Goal: Task Accomplishment & Management: Manage account settings

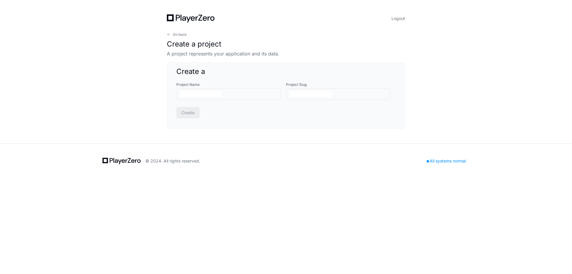
click at [182, 18] on icon at bounding box center [191, 18] width 48 height 8
click at [173, 35] on span "Go back" at bounding box center [180, 34] width 14 height 5
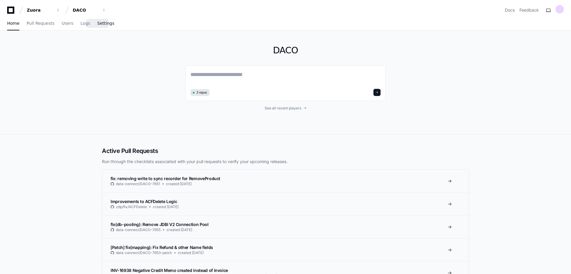
click at [97, 28] on link "Settings" at bounding box center [105, 24] width 17 height 14
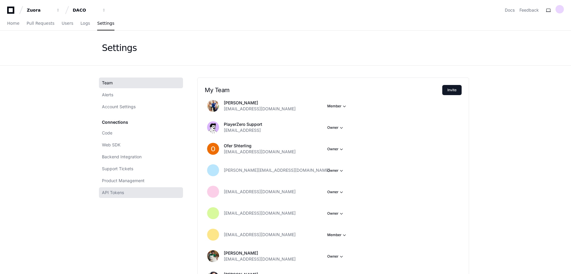
click at [122, 195] on span "API Tokens" at bounding box center [113, 192] width 22 height 6
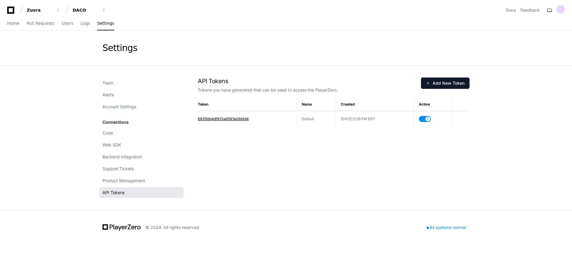
click at [231, 118] on span "68250b4df913a8561a06bfd4" at bounding box center [223, 118] width 51 height 4
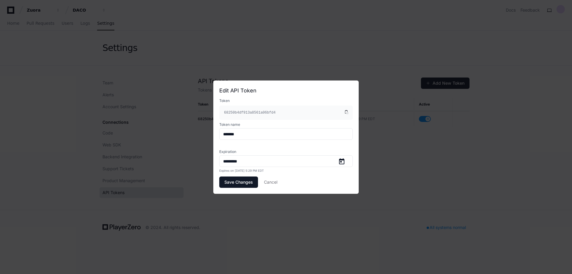
drag, startPoint x: 282, startPoint y: 182, endPoint x: 275, endPoint y: 182, distance: 7.5
click at [282, 182] on div "Save Changes Cancel" at bounding box center [285, 181] width 133 height 11
click at [275, 182] on button "Cancel" at bounding box center [270, 181] width 13 height 11
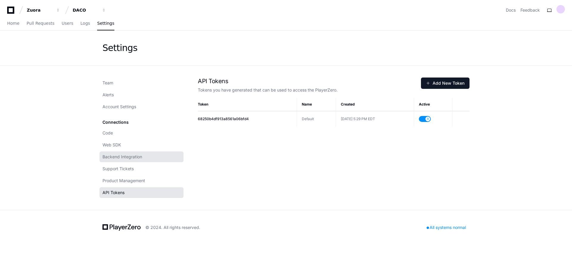
click at [130, 156] on span "Backend Integration" at bounding box center [122, 157] width 40 height 6
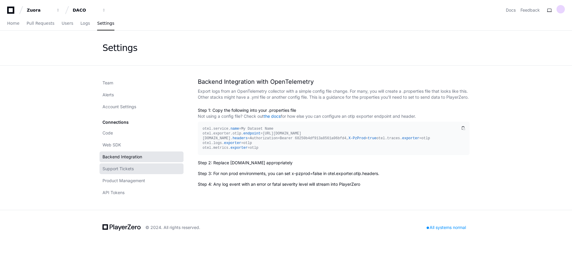
click at [134, 166] on link "Support Tickets" at bounding box center [141, 168] width 84 height 11
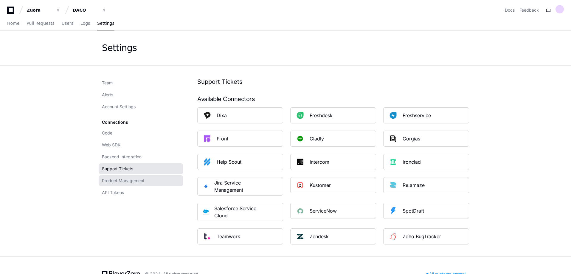
click at [136, 180] on span "Product Management" at bounding box center [123, 180] width 43 height 6
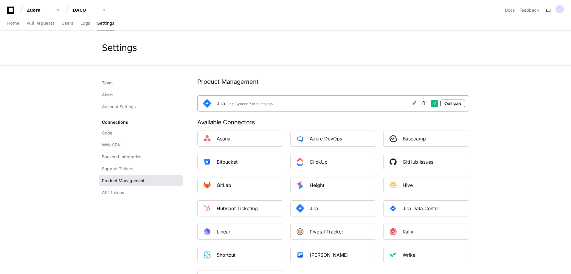
click at [456, 105] on button "Configure" at bounding box center [452, 103] width 25 height 8
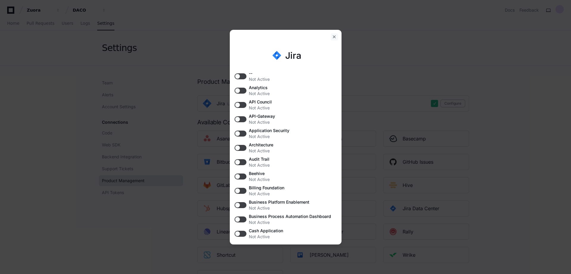
click at [331, 37] on div at bounding box center [334, 36] width 7 height 7
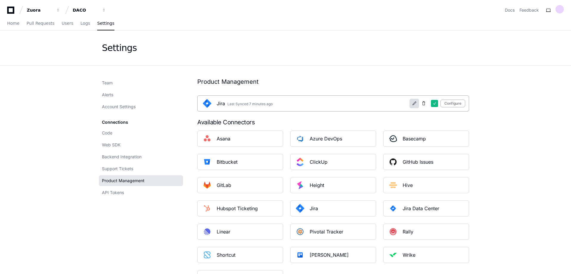
click at [414, 105] on span at bounding box center [414, 103] width 5 height 5
click at [415, 104] on span at bounding box center [414, 103] width 5 height 5
click at [459, 101] on button "Configure" at bounding box center [452, 103] width 25 height 8
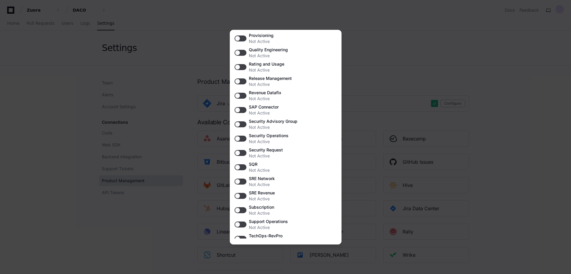
scroll to position [755, 0]
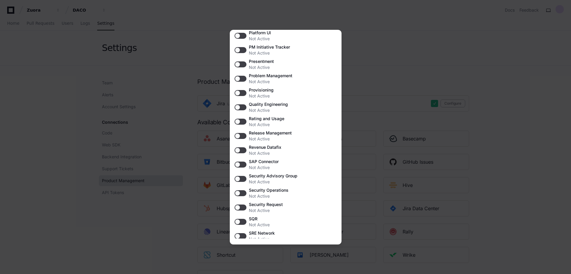
drag, startPoint x: 435, startPoint y: 63, endPoint x: 430, endPoint y: 62, distance: 4.9
click at [435, 63] on div at bounding box center [285, 137] width 571 height 274
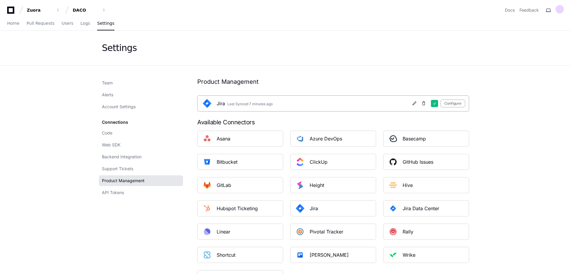
click at [254, 105] on div "Last Synced 7 minutes ago" at bounding box center [249, 104] width 45 height 5
click at [451, 102] on button "Configure" at bounding box center [452, 103] width 25 height 8
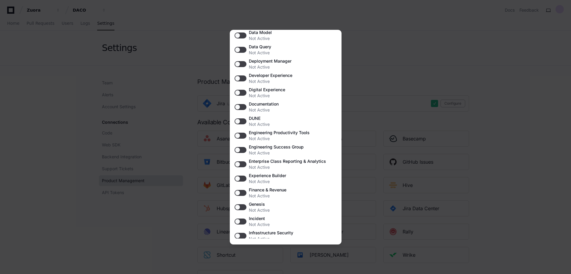
scroll to position [357, 0]
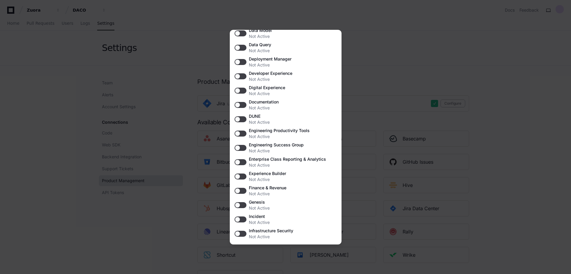
click at [403, 24] on div at bounding box center [285, 137] width 571 height 274
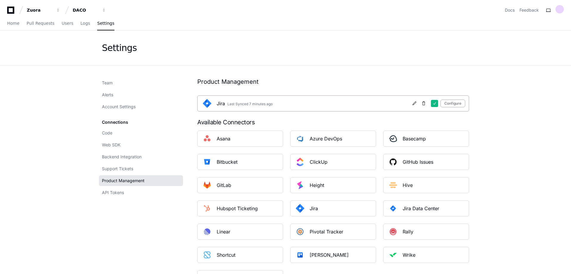
click at [204, 106] on img at bounding box center [207, 103] width 12 height 12
click at [259, 105] on div "Last Synced 7 minutes ago" at bounding box center [249, 104] width 45 height 5
click at [13, 28] on link "Home" at bounding box center [13, 24] width 12 height 14
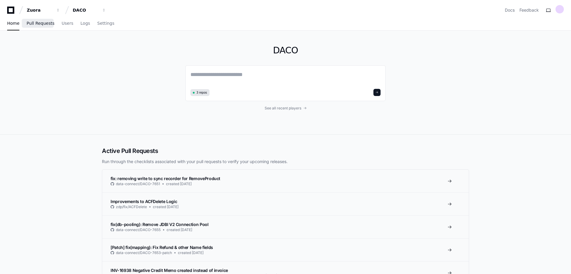
click at [35, 22] on span "Pull Requests" at bounding box center [41, 23] width 28 height 4
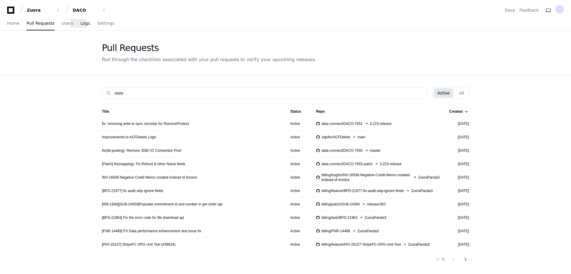
click at [80, 26] on link "Logs" at bounding box center [85, 24] width 10 height 14
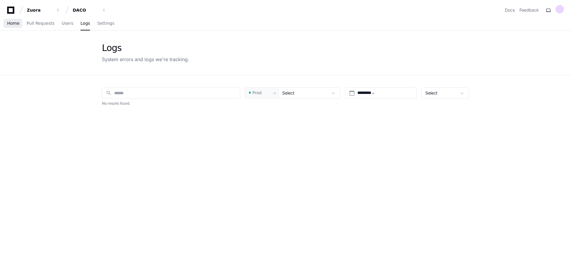
click at [15, 24] on span "Home" at bounding box center [13, 23] width 12 height 4
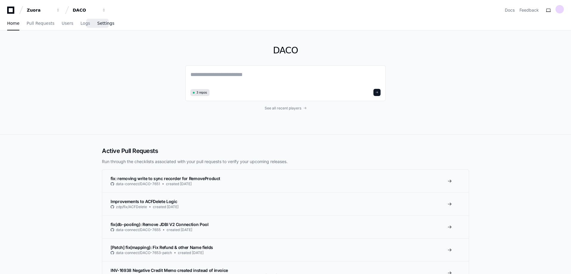
click at [99, 25] on span "Settings" at bounding box center [105, 23] width 17 height 4
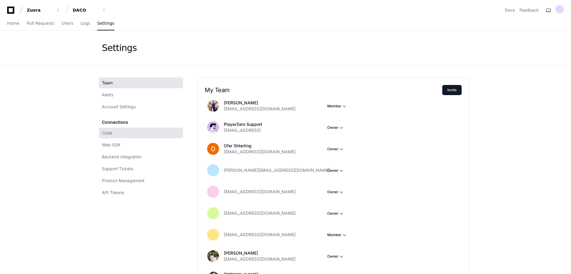
click at [118, 136] on link "Code" at bounding box center [141, 132] width 84 height 11
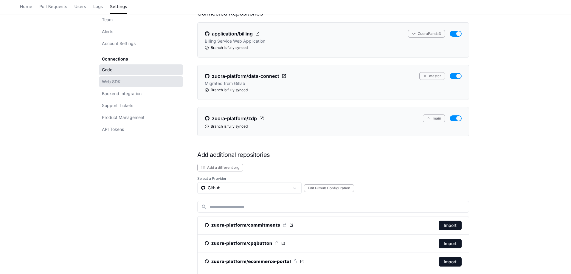
scroll to position [60, 0]
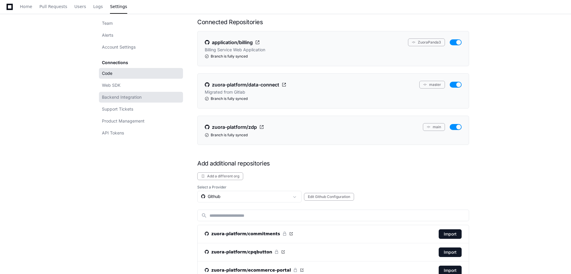
click at [120, 97] on span "Backend Integration" at bounding box center [122, 97] width 40 height 6
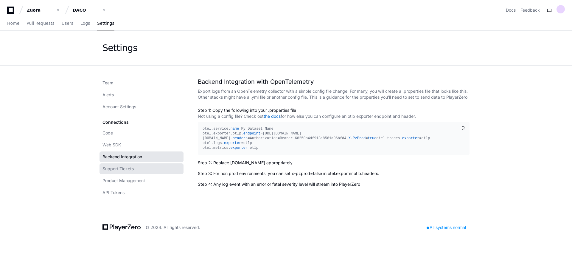
click at [125, 169] on span "Support Tickets" at bounding box center [117, 169] width 31 height 6
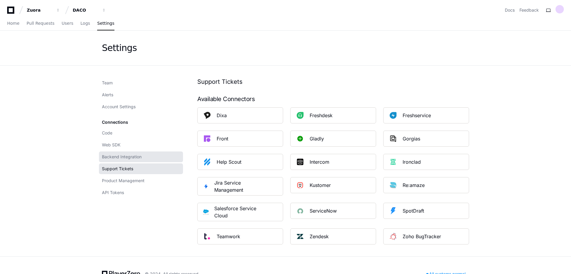
click at [124, 160] on link "Backend Integration" at bounding box center [141, 156] width 84 height 11
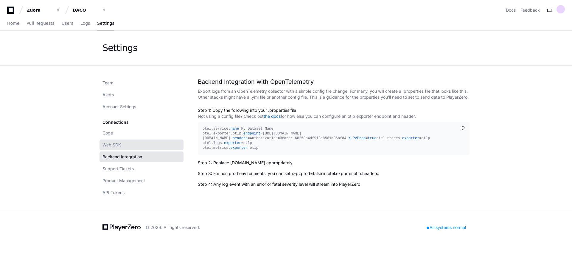
click at [121, 142] on span "Web SDK" at bounding box center [111, 145] width 18 height 6
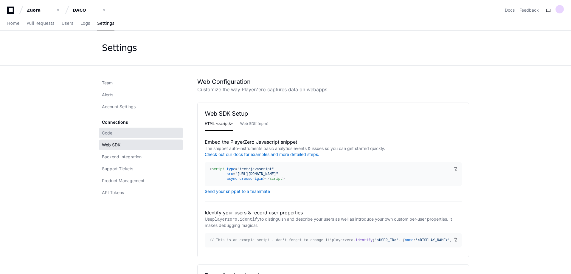
click at [119, 134] on link "Code" at bounding box center [141, 132] width 84 height 11
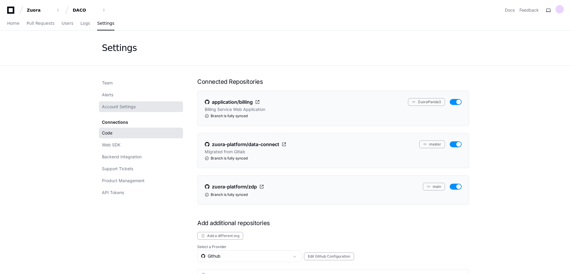
click at [121, 107] on span "Account Settings" at bounding box center [119, 107] width 34 height 6
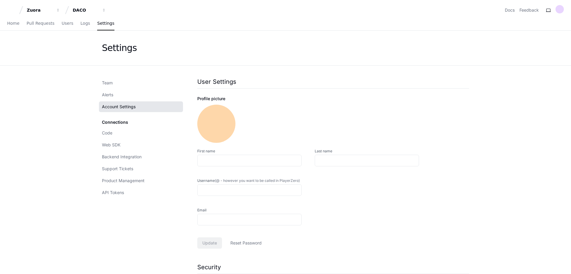
type input "********"
type input "**********"
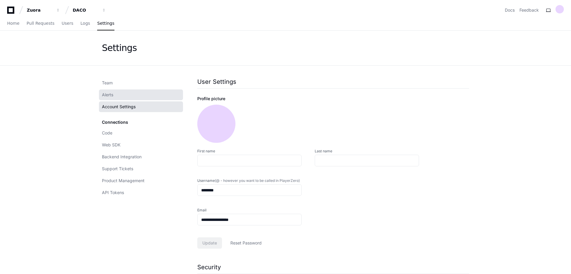
click at [119, 94] on link "Alerts" at bounding box center [141, 94] width 84 height 11
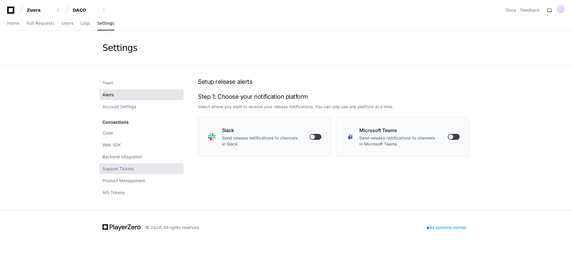
click at [121, 164] on link "Support Tickets" at bounding box center [141, 168] width 84 height 11
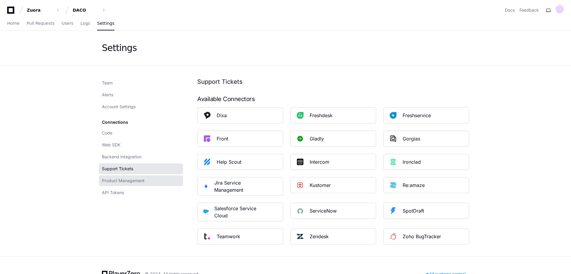
click at [130, 179] on span "Product Management" at bounding box center [123, 180] width 43 height 6
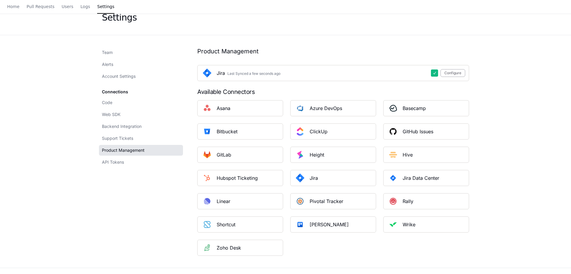
scroll to position [59, 0]
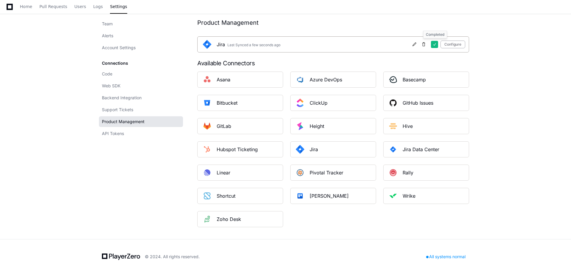
click at [434, 48] on div at bounding box center [434, 44] width 7 height 7
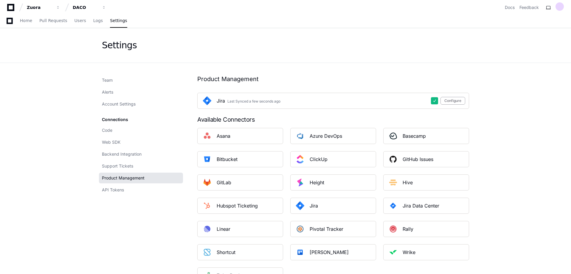
scroll to position [0, 0]
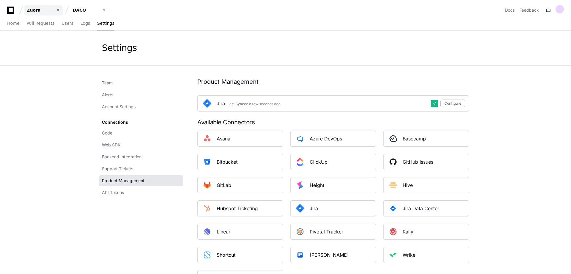
click at [26, 10] on button "Zuora" at bounding box center [43, 10] width 38 height 11
click at [79, 30] on link "Manage Organizations" at bounding box center [74, 31] width 76 height 8
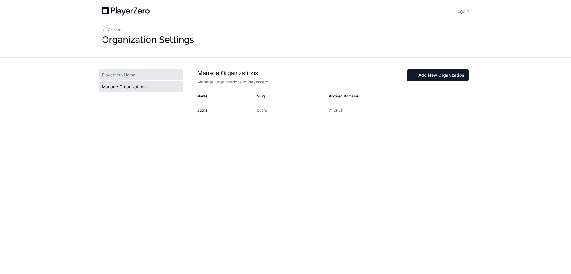
click at [130, 78] on link "Playerzero Home" at bounding box center [141, 74] width 84 height 11
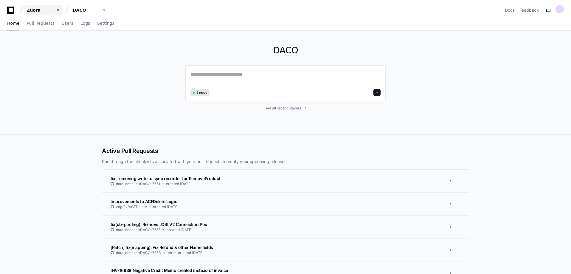
click at [31, 11] on div "Zuora" at bounding box center [40, 10] width 26 height 6
click at [47, 43] on span "Zuora" at bounding box center [50, 43] width 13 height 7
click at [52, 9] on div "DACO" at bounding box center [40, 10] width 26 height 6
click at [16, 8] on icon at bounding box center [11, 10] width 12 height 7
click at [13, 10] on icon at bounding box center [10, 10] width 7 height 7
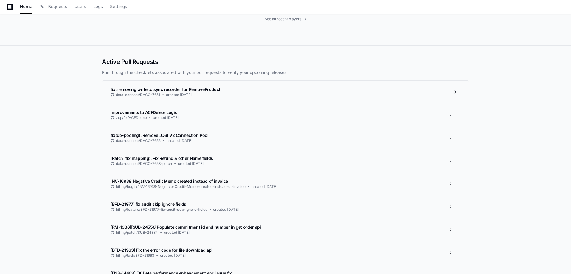
scroll to position [89, 0]
click at [408, 98] on link "fix: removing write to sync recorder for RemoveProduct data-connect/DACO-7651 c…" at bounding box center [285, 91] width 366 height 23
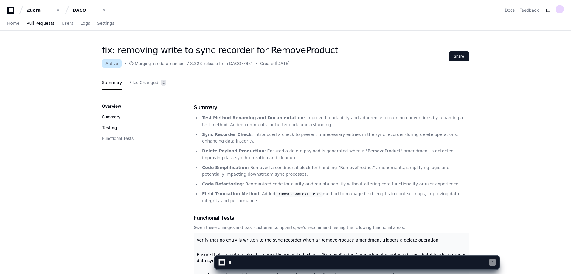
click at [111, 115] on button "Summary" at bounding box center [111, 117] width 18 height 6
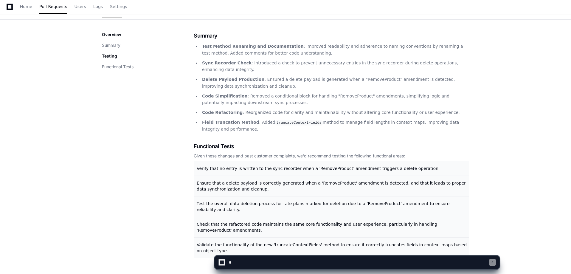
scroll to position [73, 0]
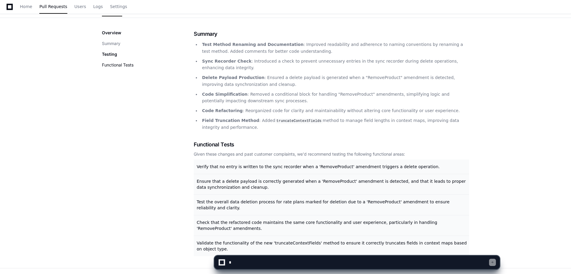
click at [110, 63] on button "Functional Tests" at bounding box center [118, 65] width 32 height 6
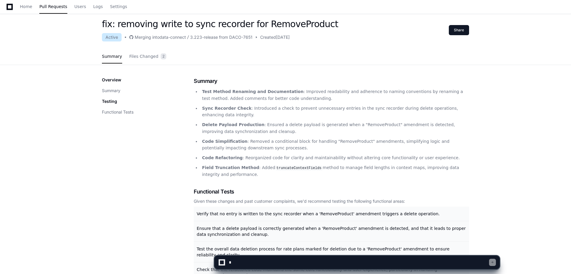
scroll to position [20, 0]
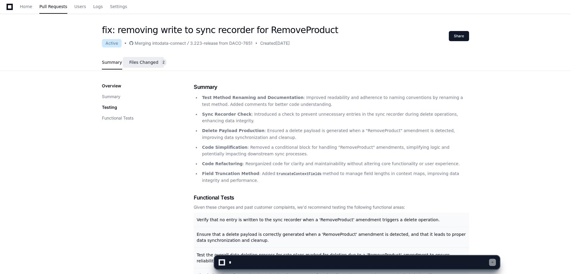
click at [137, 61] on span "Files Changed" at bounding box center [143, 62] width 29 height 4
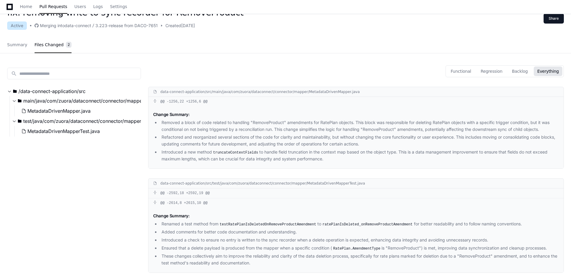
scroll to position [16, 0]
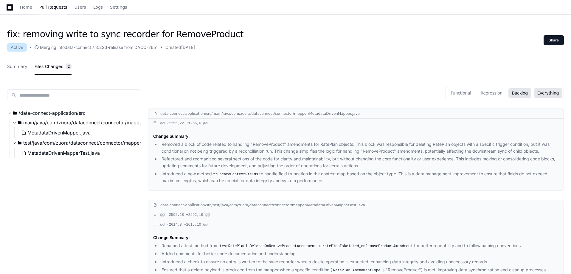
click at [527, 89] on button "Backlog" at bounding box center [519, 93] width 23 height 10
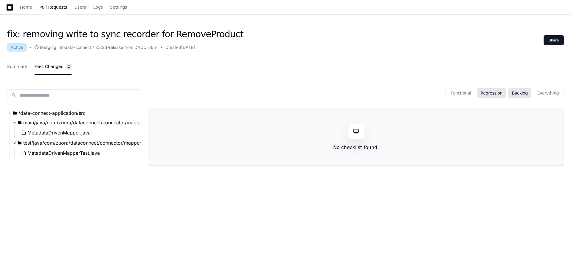
click at [496, 96] on button "Regression" at bounding box center [491, 93] width 29 height 10
click at [468, 97] on button "Functional" at bounding box center [461, 93] width 28 height 10
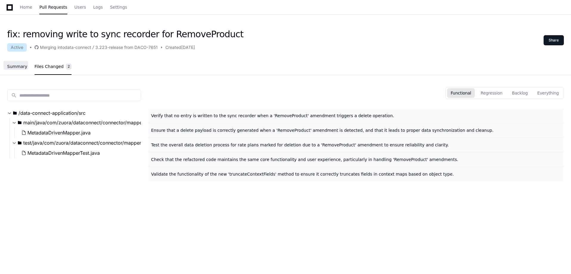
click at [16, 71] on link "Summary" at bounding box center [17, 67] width 20 height 14
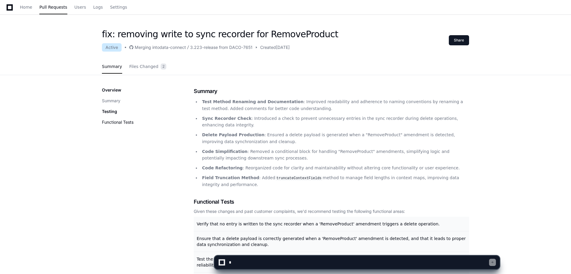
click at [116, 121] on button "Functional Tests" at bounding box center [118, 122] width 32 height 6
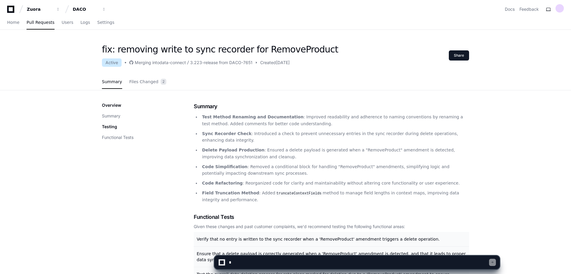
scroll to position [0, 0]
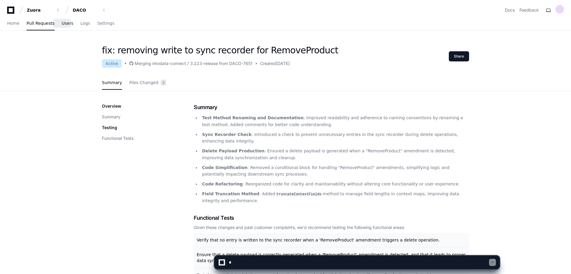
click at [62, 22] on span "Users" at bounding box center [68, 23] width 12 height 4
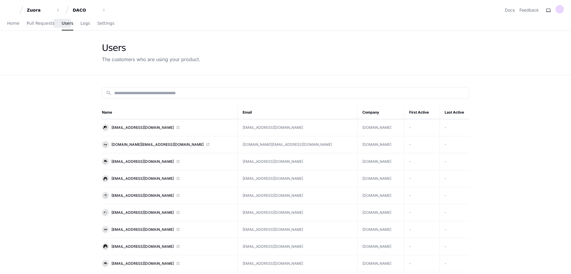
click at [71, 25] on div "Home Pull Requests Users Logs Settings" at bounding box center [60, 24] width 107 height 14
click at [80, 25] on span "Logs" at bounding box center [85, 23] width 10 height 4
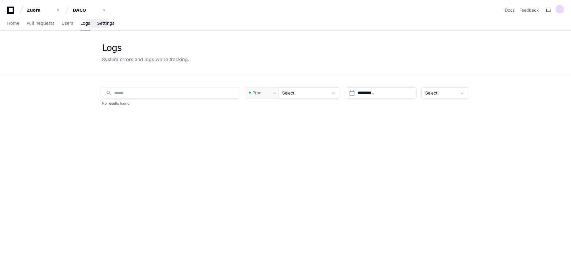
click at [97, 25] on span "Settings" at bounding box center [105, 23] width 17 height 4
